Goal: Task Accomplishment & Management: Manage account settings

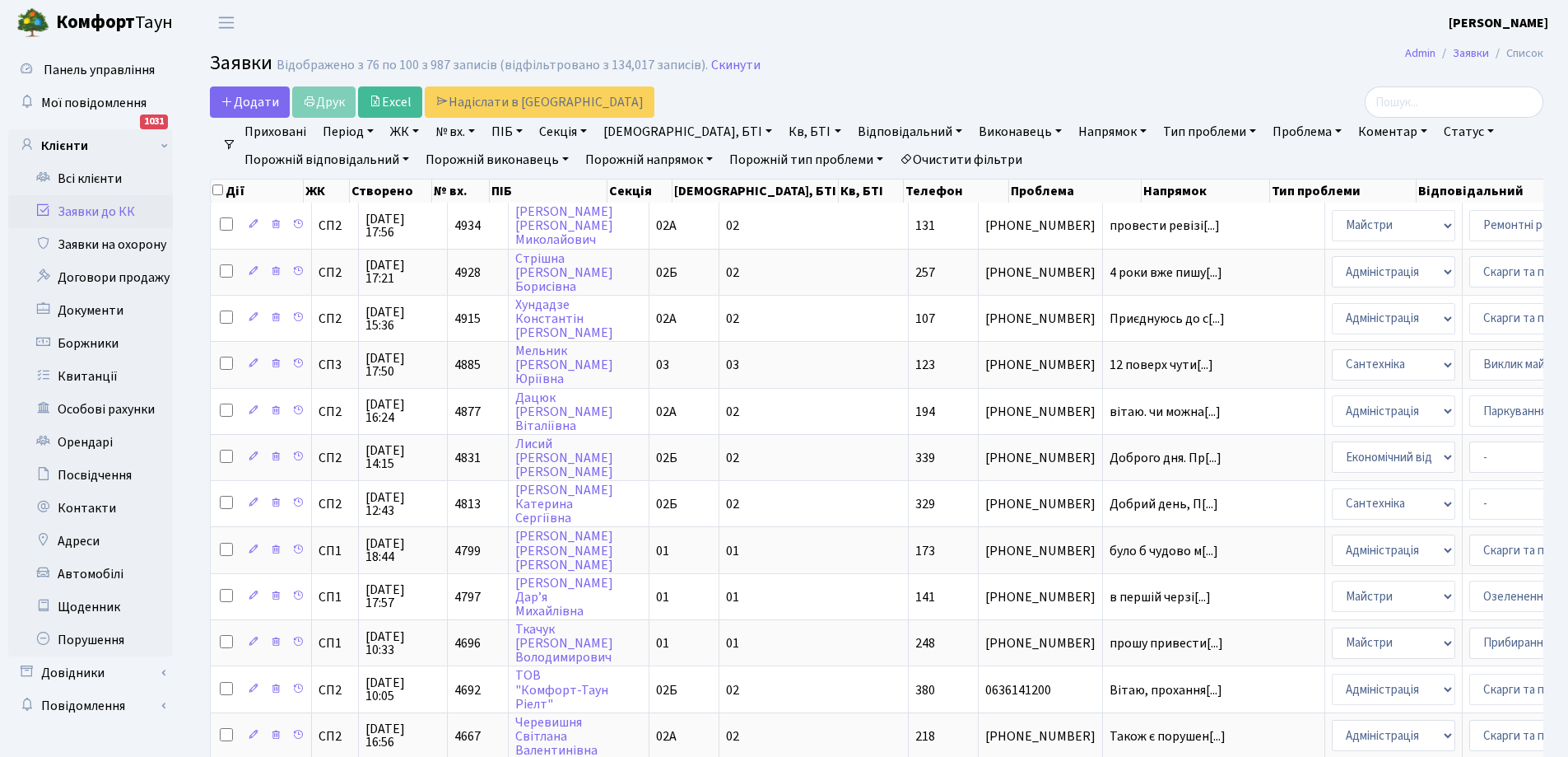
select select "25"
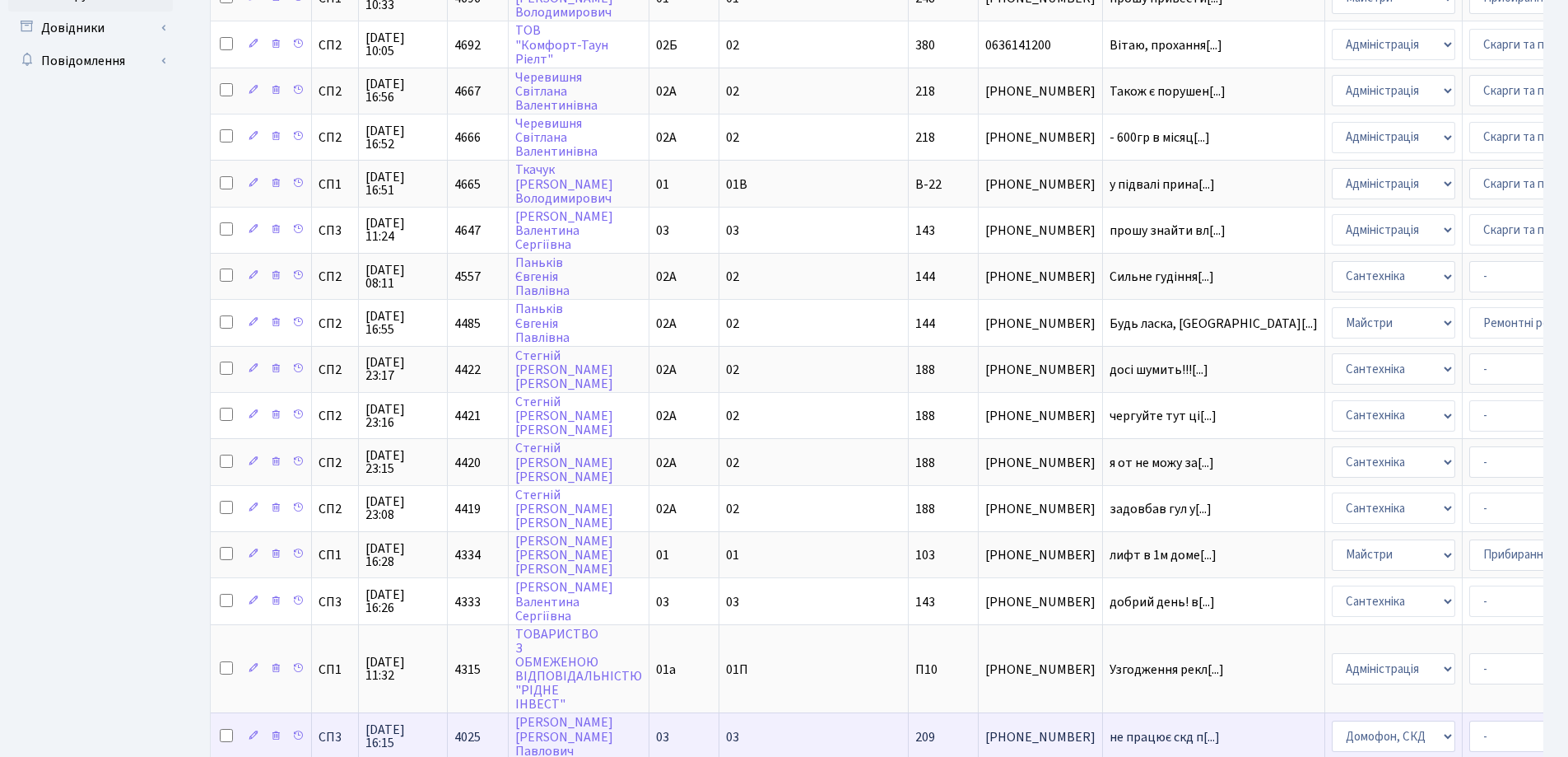
scroll to position [772, 0]
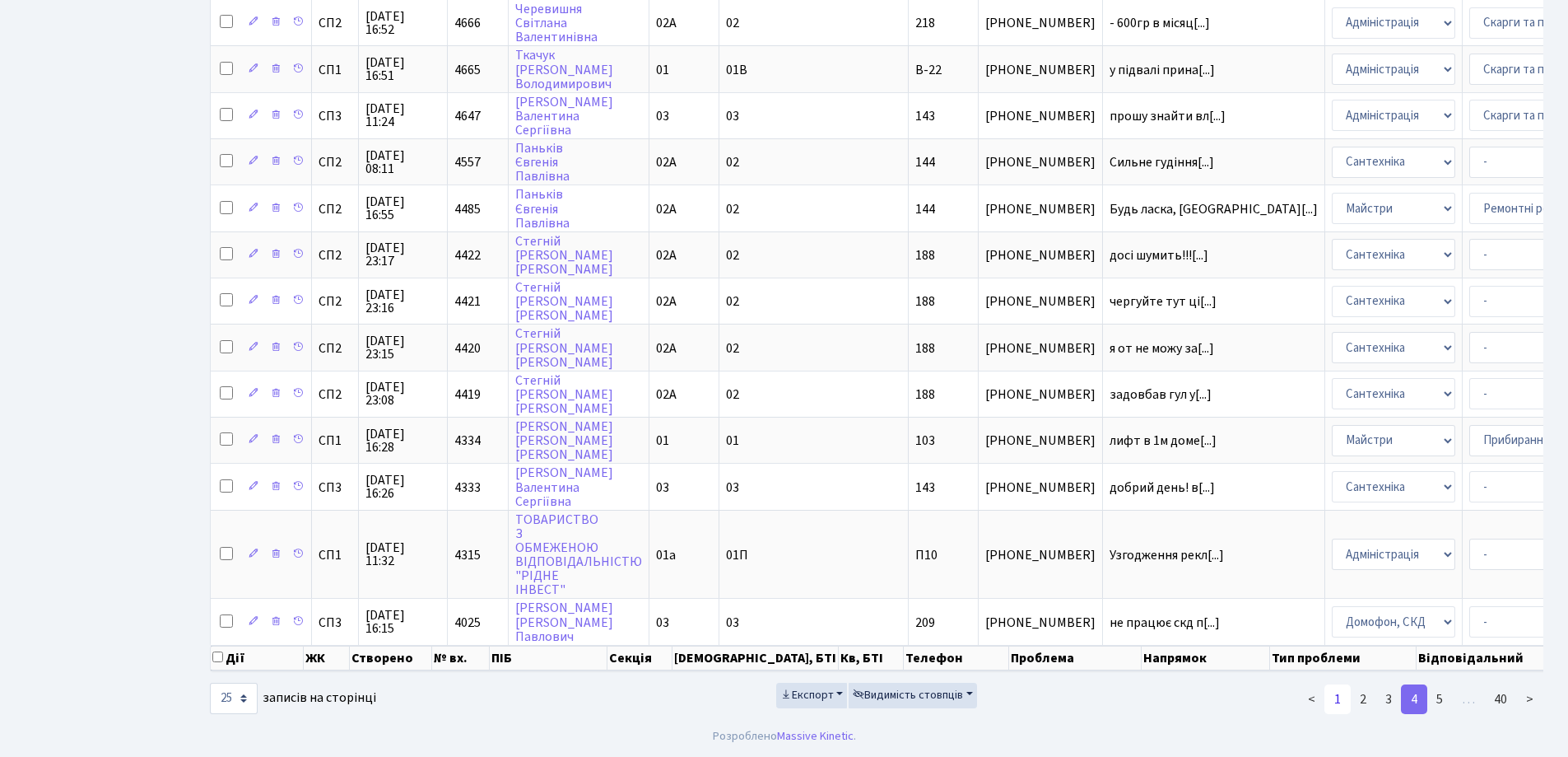
click at [1338, 701] on link "1" at bounding box center [1337, 699] width 27 height 30
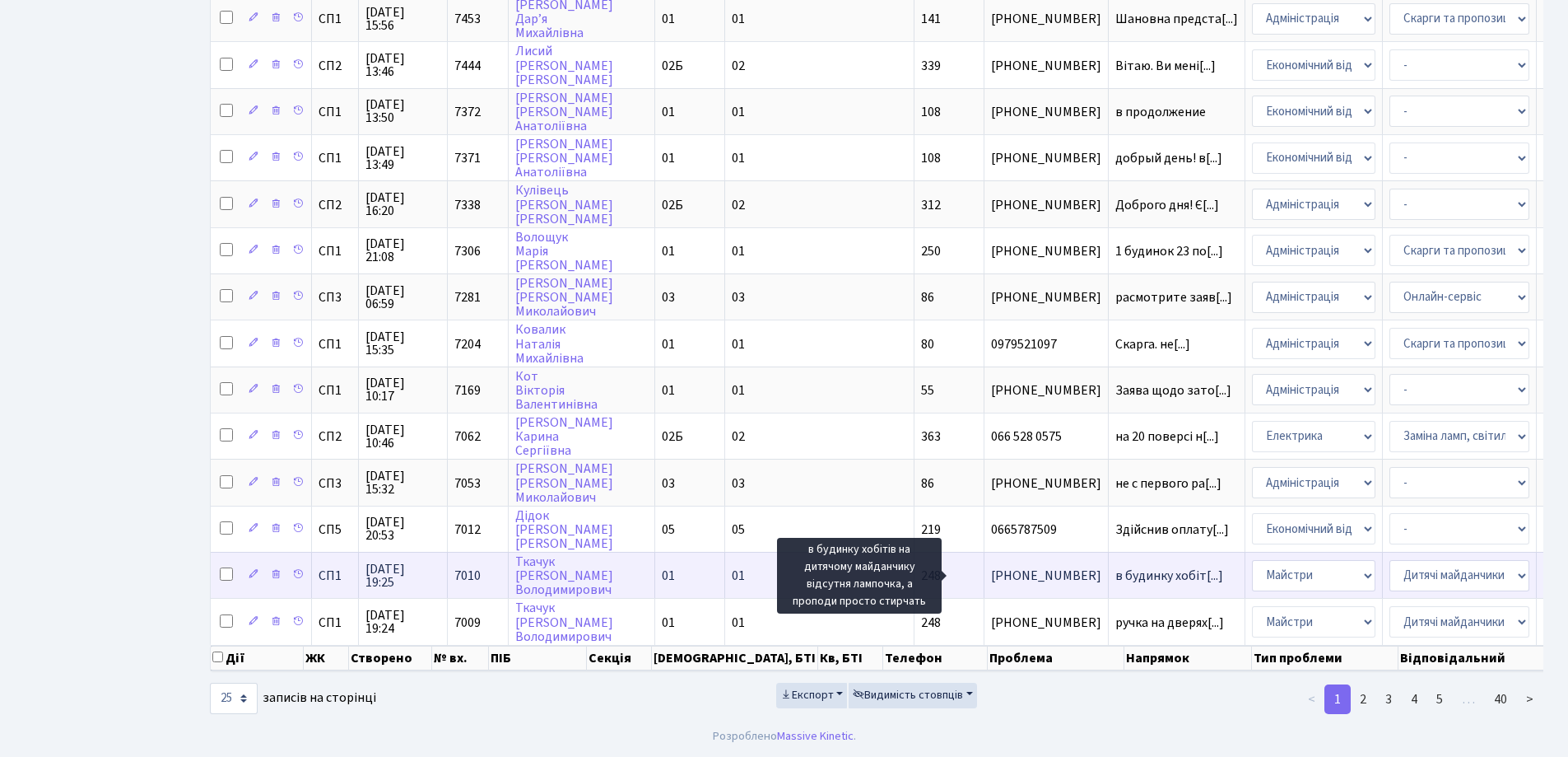
click at [1115, 566] on span "в будинку хобіт[...]" at bounding box center [1169, 575] width 108 height 18
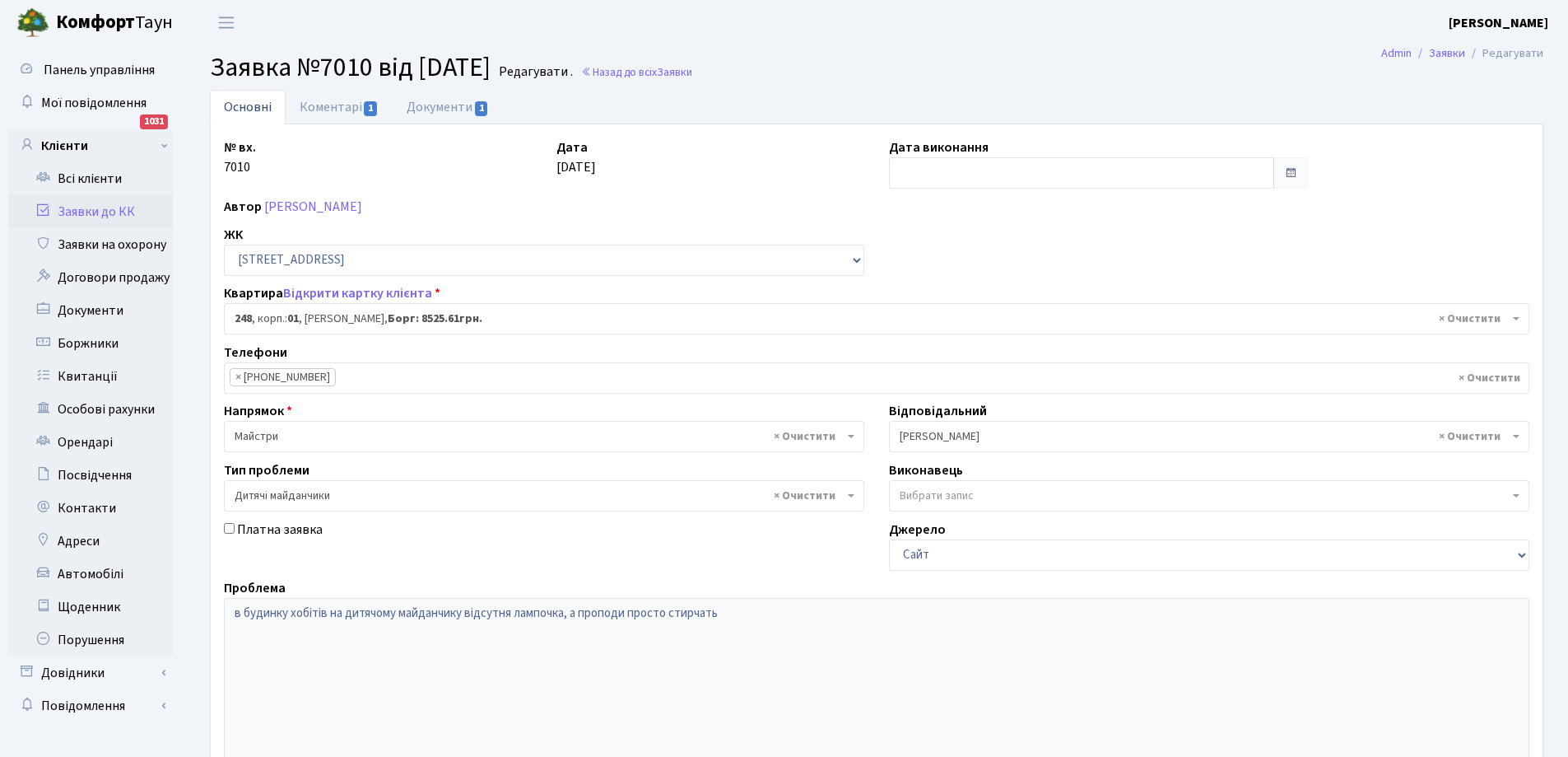
select select "20173"
select select "56"
click at [71, 204] on link "Заявки до КК" at bounding box center [91, 211] width 165 height 33
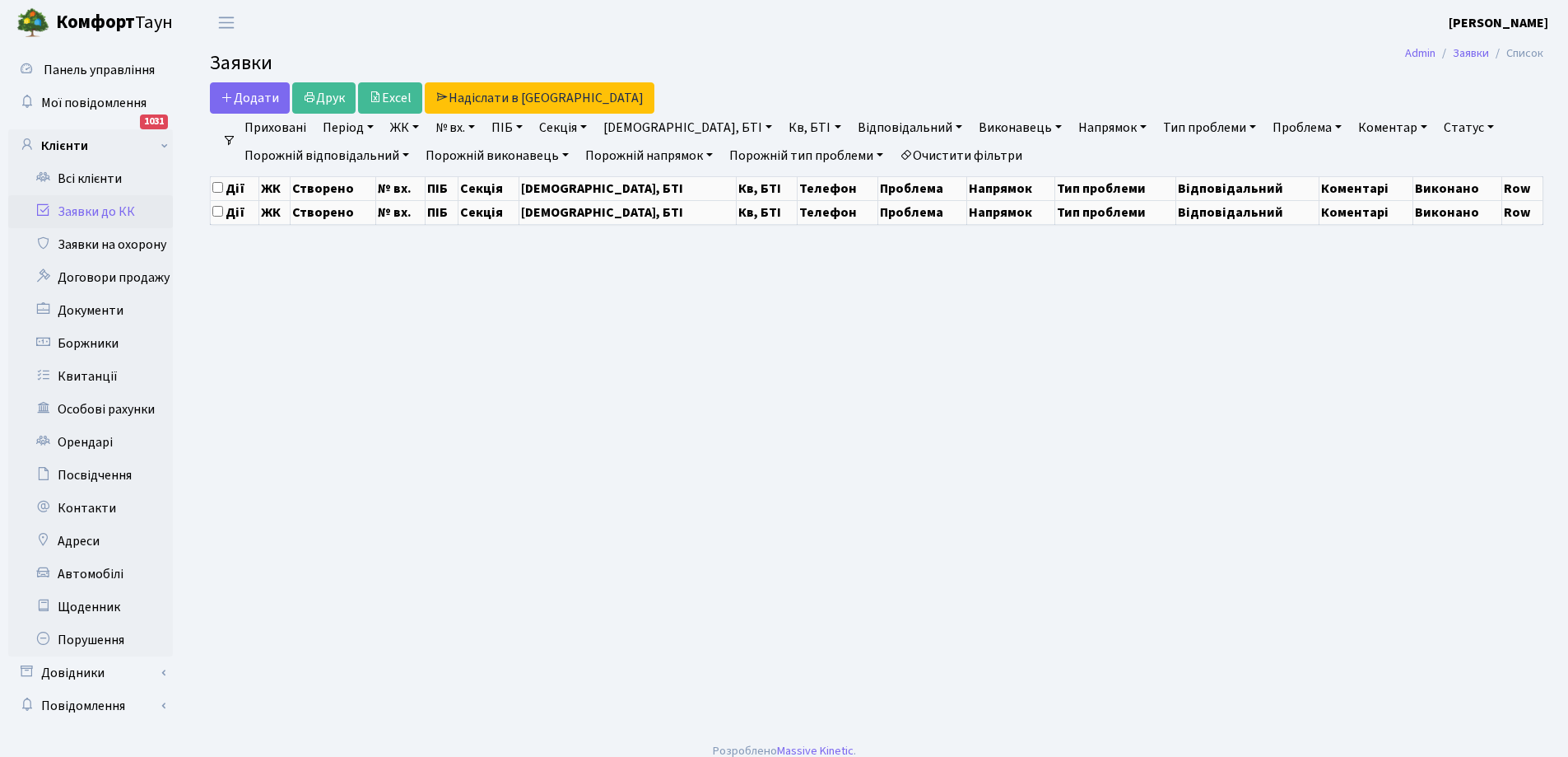
select select "25"
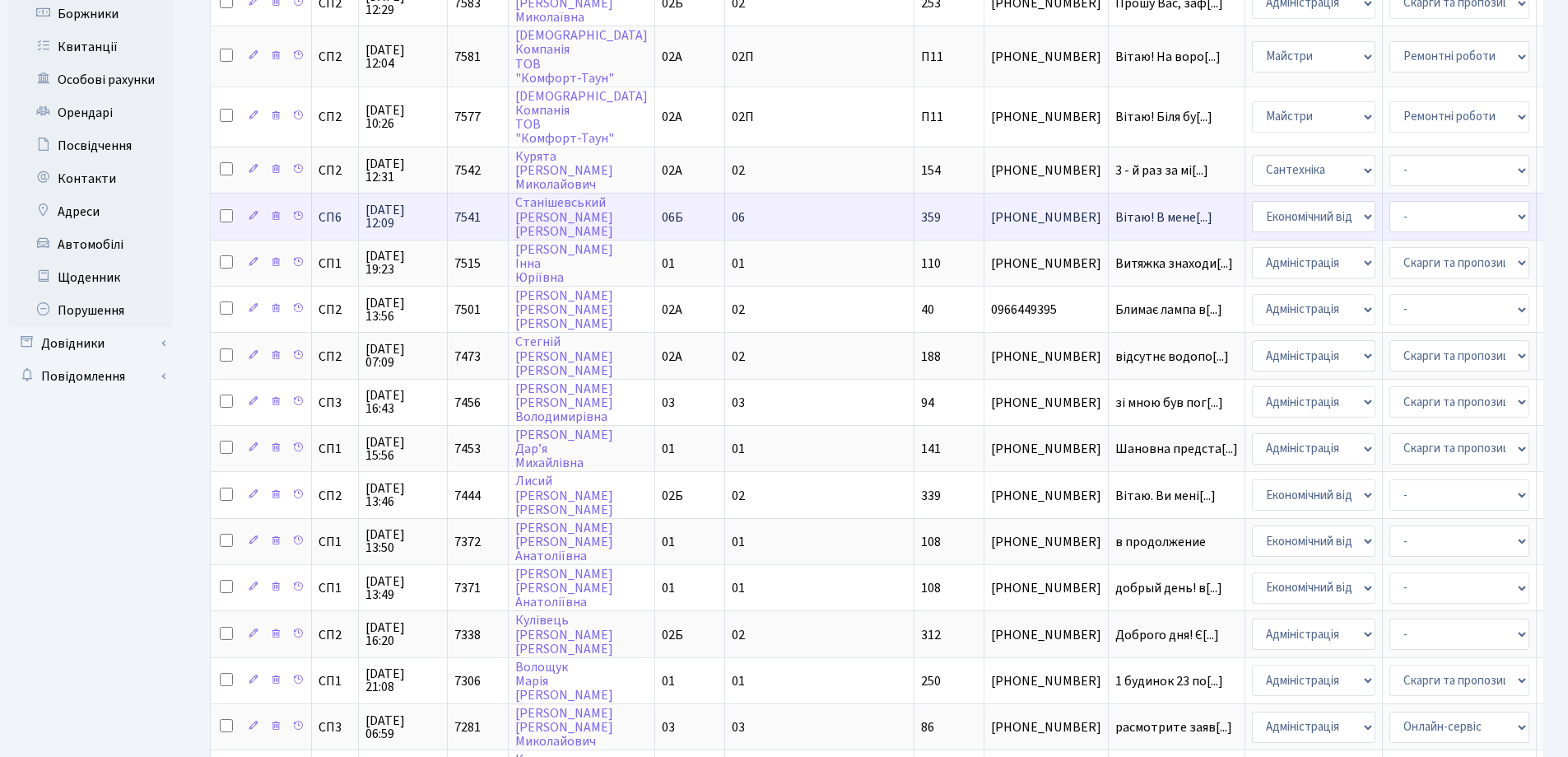
scroll to position [772, 0]
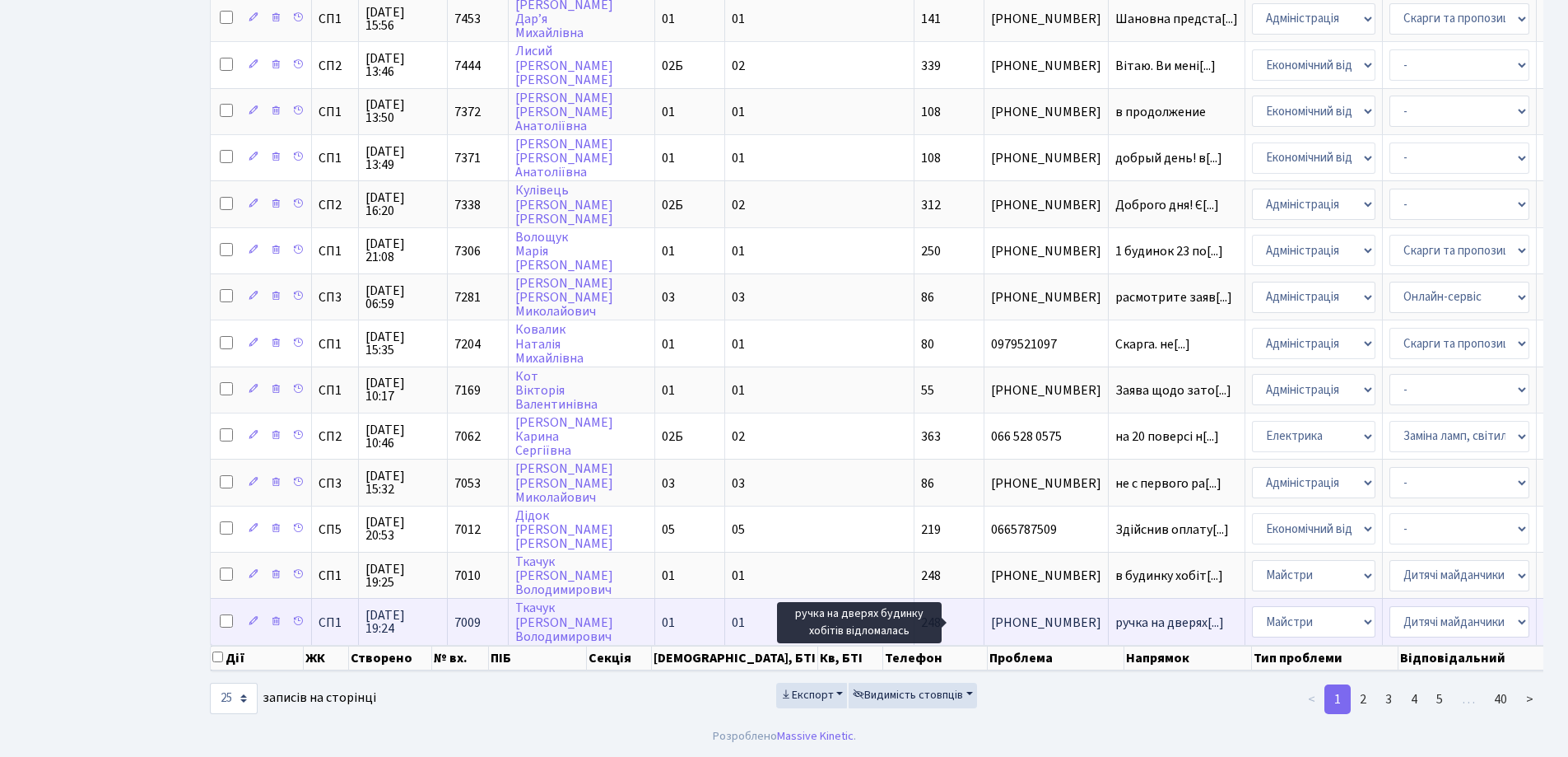
click at [1115, 616] on span "ручка на дверях[...]" at bounding box center [1169, 622] width 109 height 18
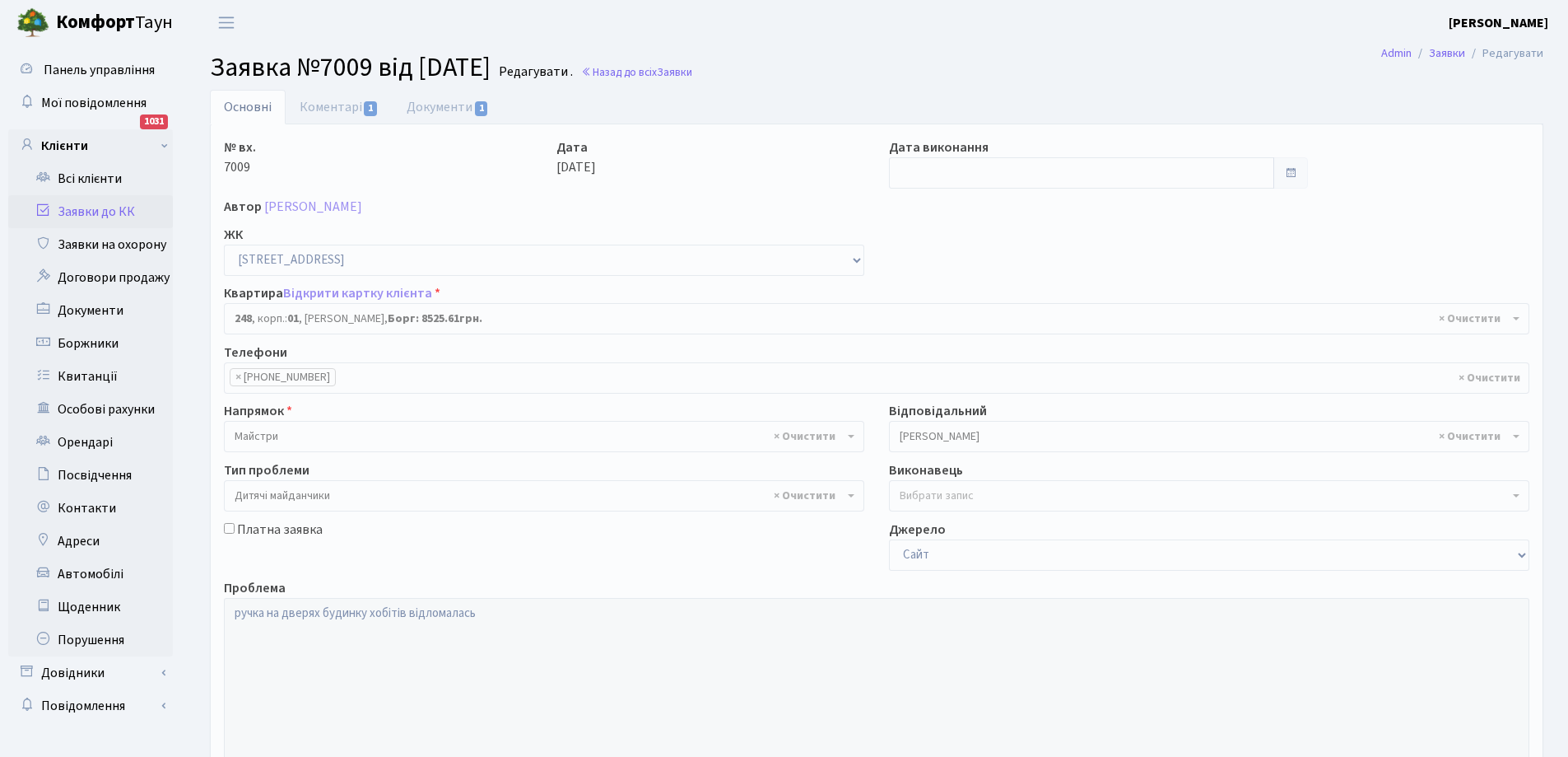
select select "20173"
select select "56"
click at [432, 92] on link "Документи 1" at bounding box center [448, 106] width 111 height 33
select select "25"
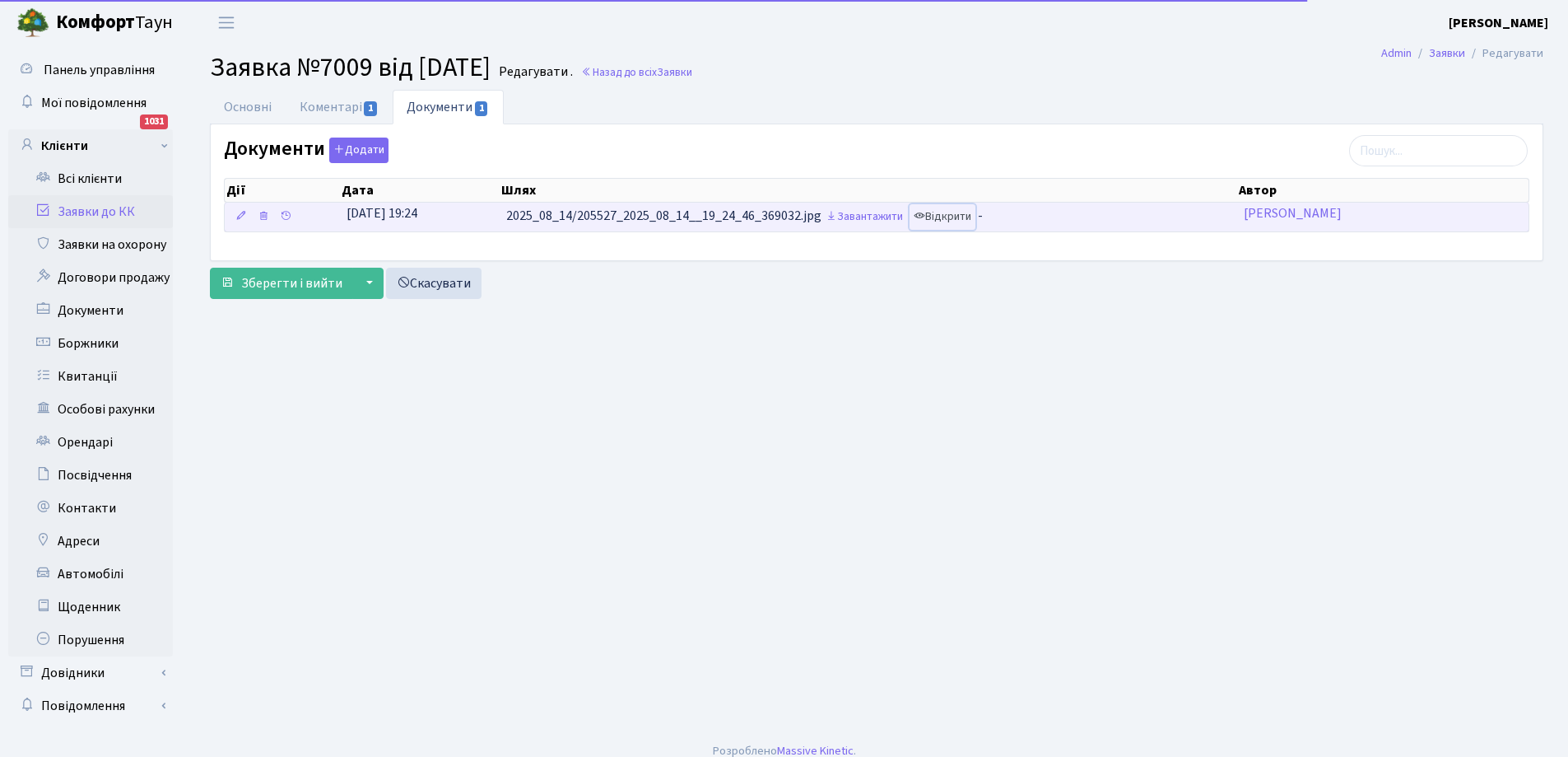
click at [952, 220] on link "Відкрити" at bounding box center [942, 217] width 66 height 26
